Goal: Find specific page/section

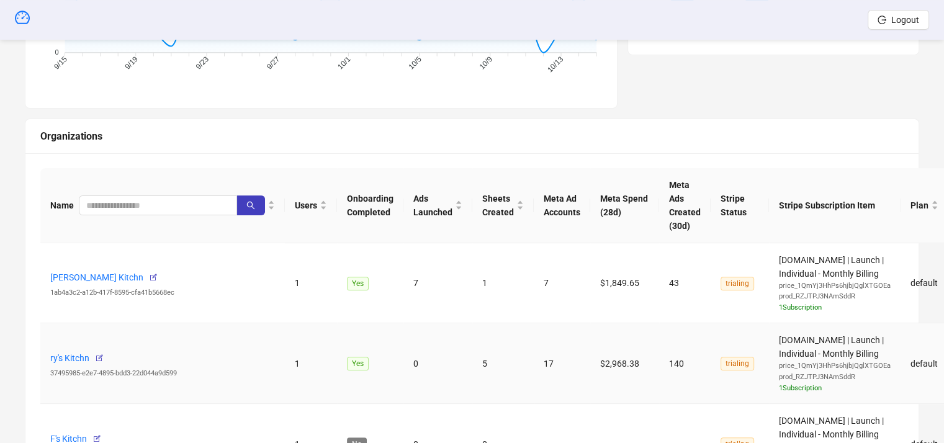
scroll to position [372, 0]
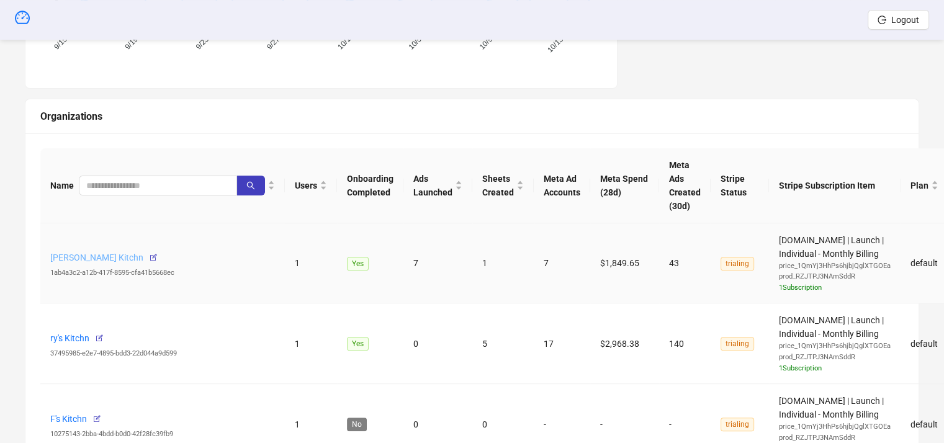
click at [140, 258] on link "[PERSON_NAME] Kitchn" at bounding box center [96, 258] width 93 height 10
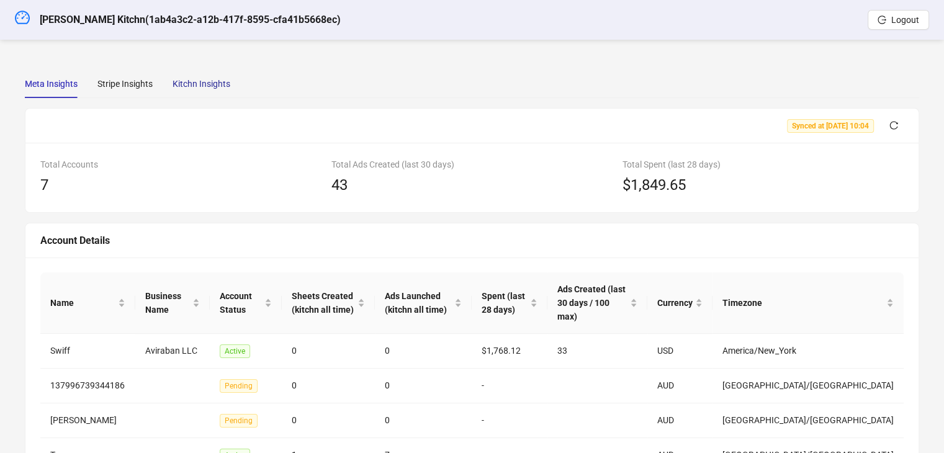
click at [213, 87] on div "Kitchn Insights" at bounding box center [201, 84] width 58 height 14
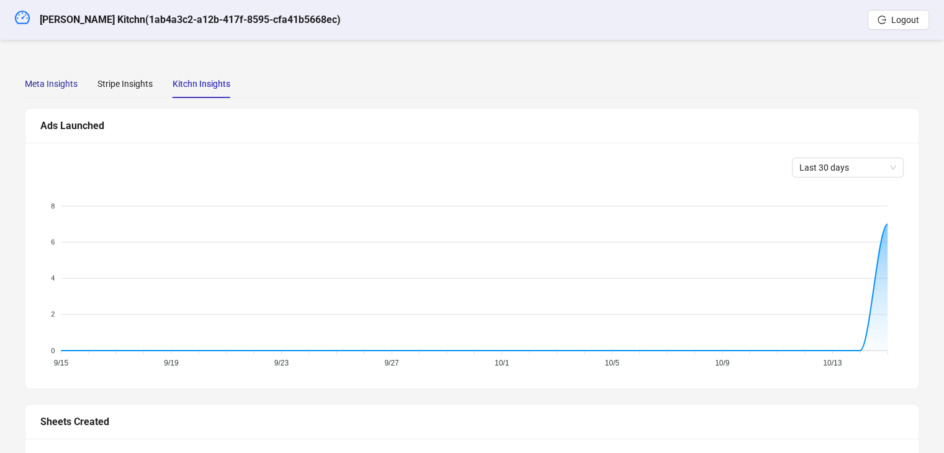
click at [26, 82] on div "Meta Insights" at bounding box center [51, 84] width 53 height 14
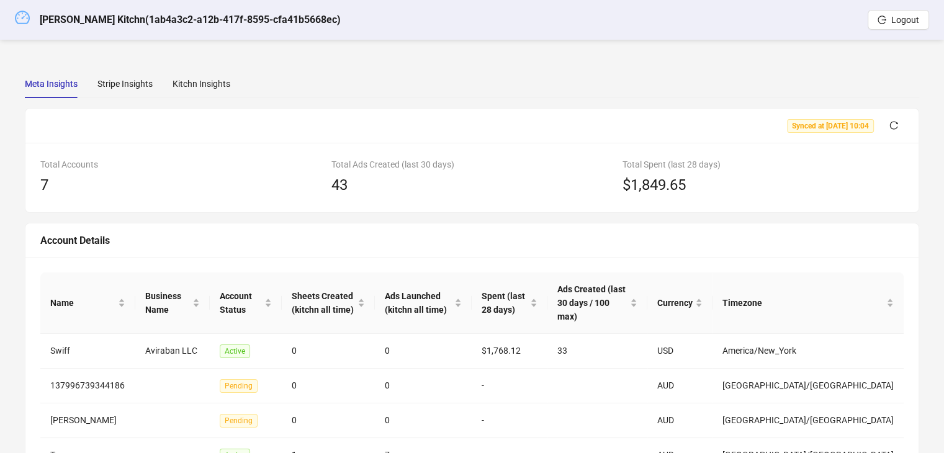
click at [20, 10] on icon "dashboard" at bounding box center [22, 17] width 15 height 15
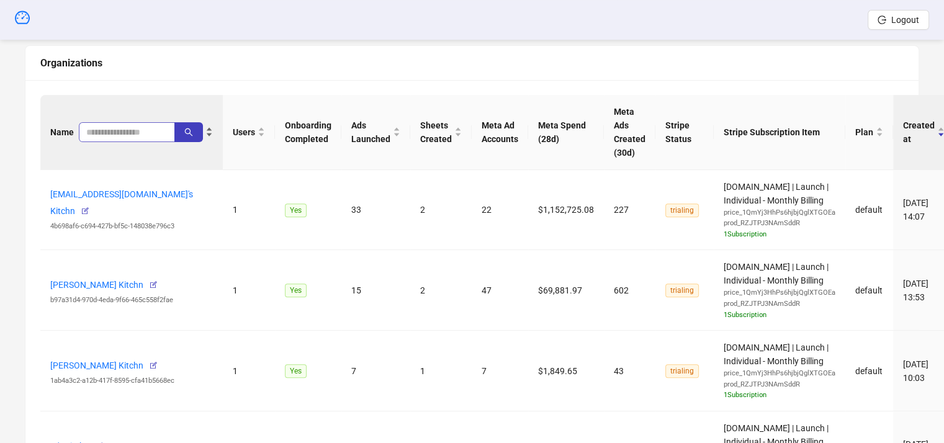
scroll to position [372, 0]
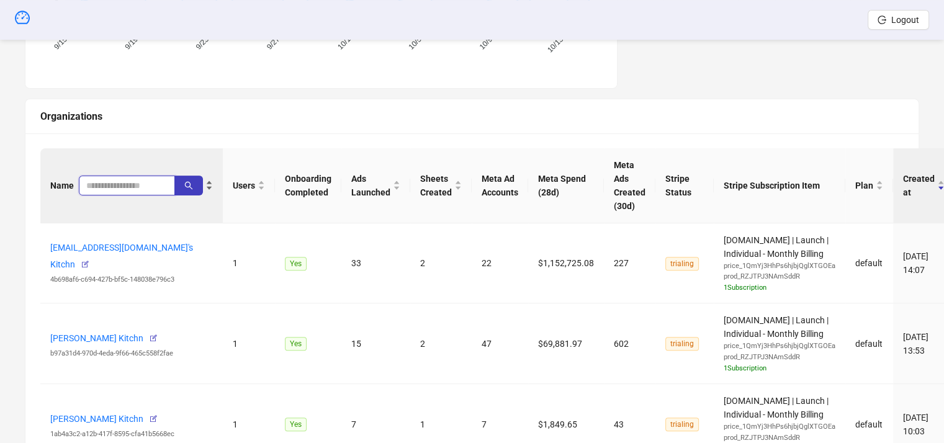
drag, startPoint x: 105, startPoint y: 190, endPoint x: 124, endPoint y: 187, distance: 19.4
click at [106, 191] on input "search" at bounding box center [121, 186] width 71 height 14
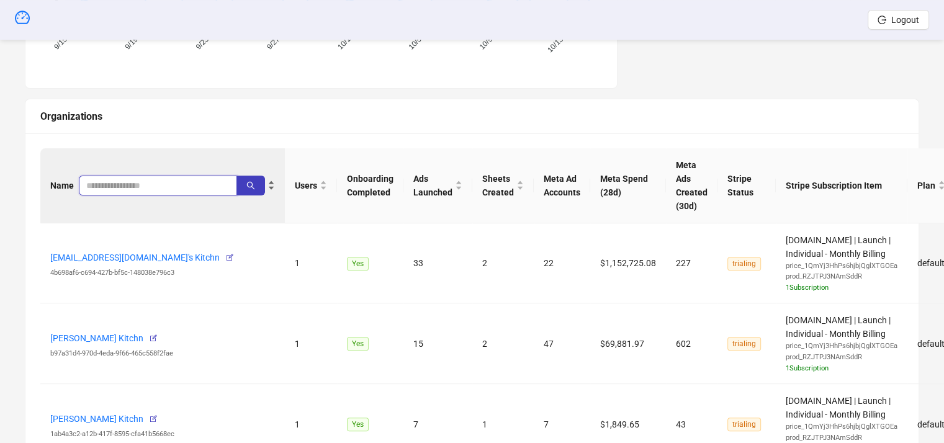
paste input "**********"
type input "**********"
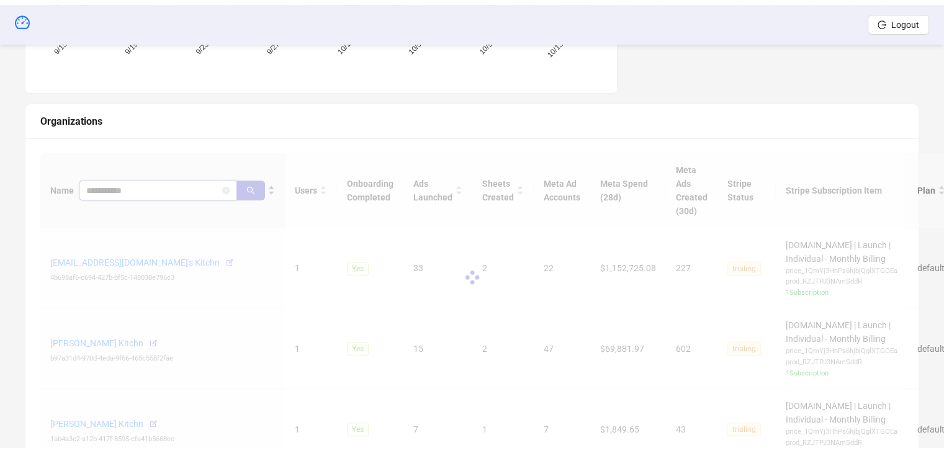
scroll to position [290, 0]
